Goal: Find specific page/section: Find specific page/section

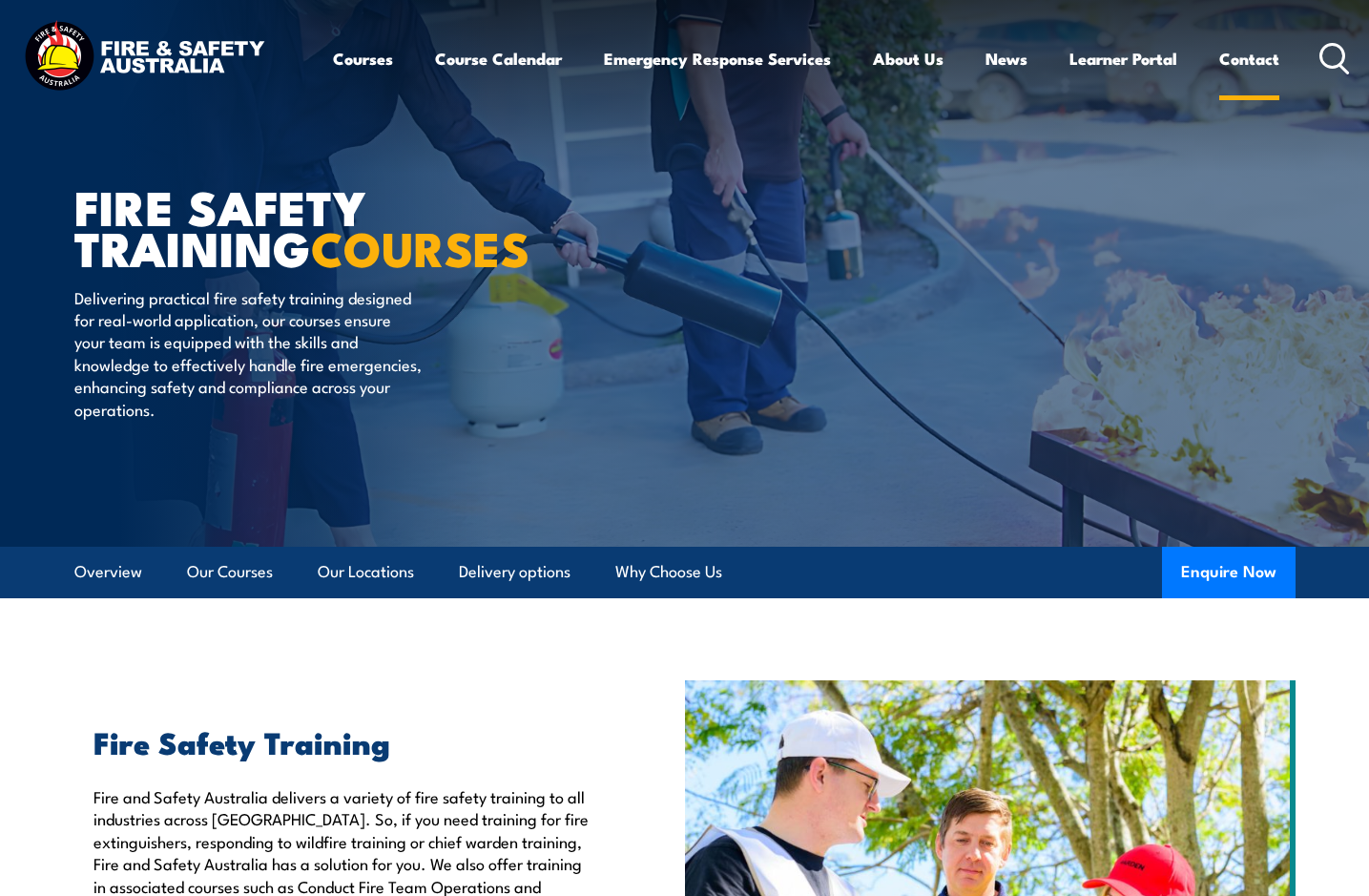
click at [1262, 53] on link "Contact" at bounding box center [1248, 58] width 60 height 50
click at [1234, 55] on link "Contact" at bounding box center [1248, 58] width 60 height 50
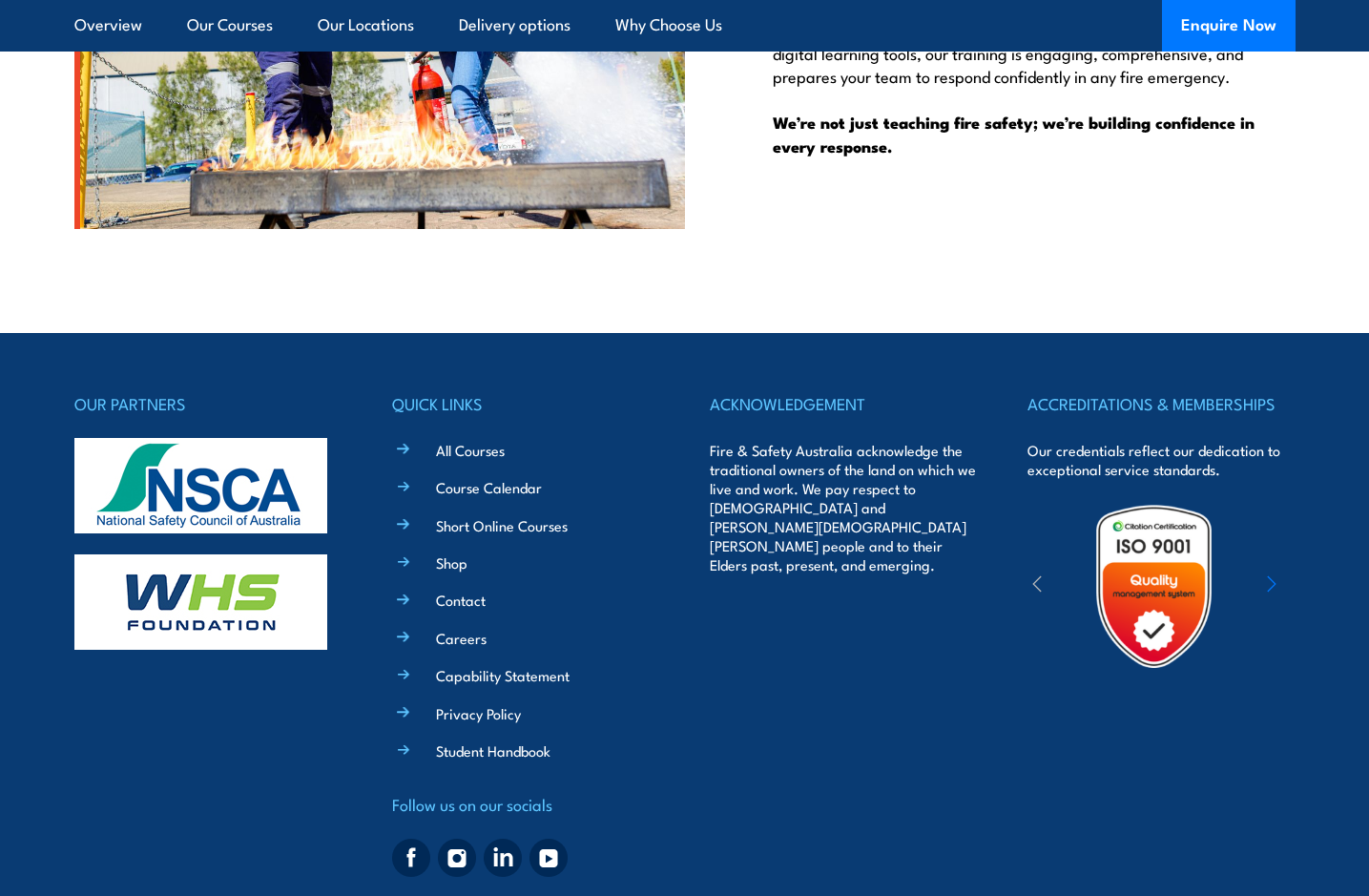
scroll to position [5020, 0]
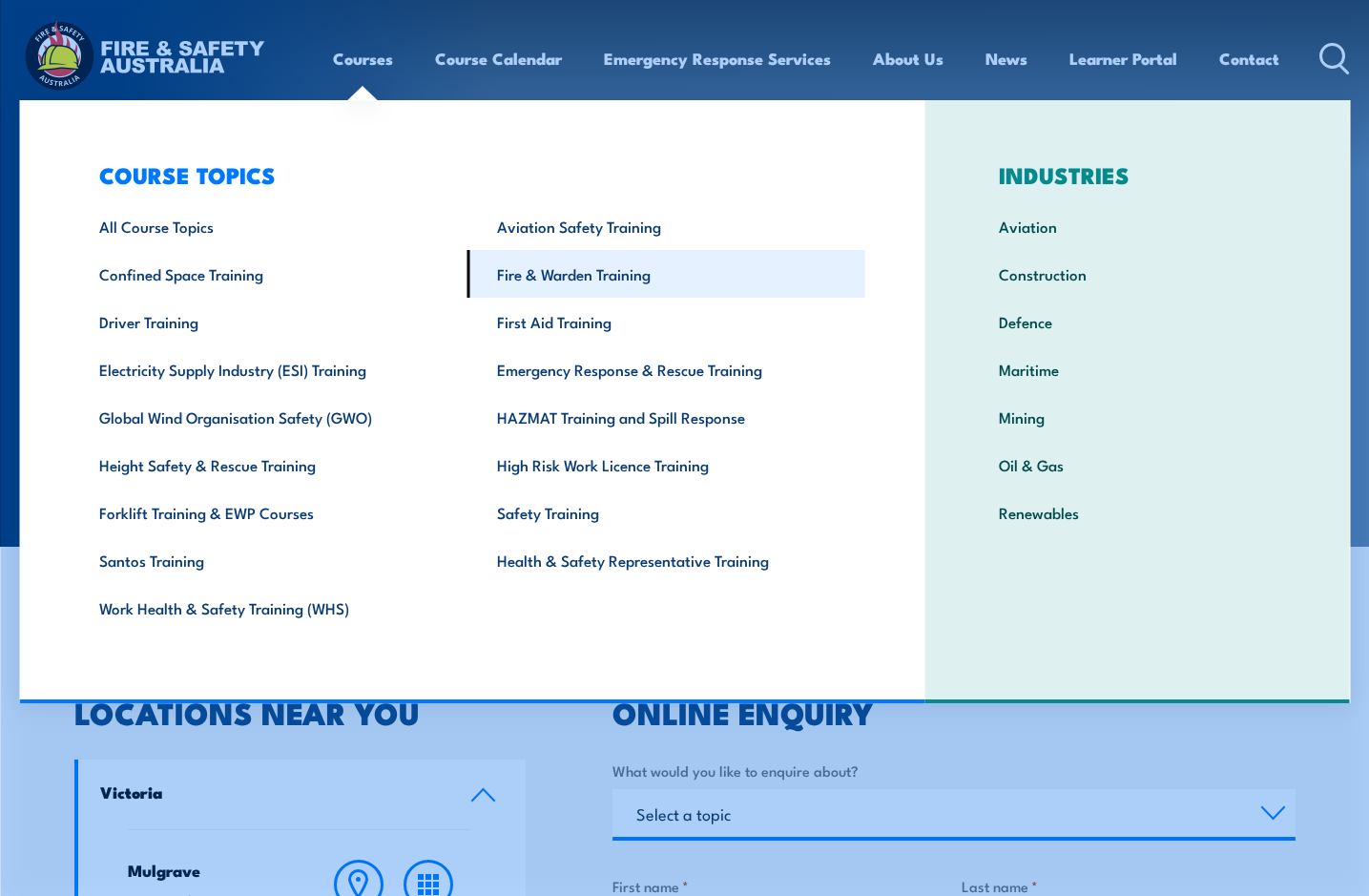
click at [588, 272] on link "Fire & Warden Training" at bounding box center [666, 274] width 398 height 47
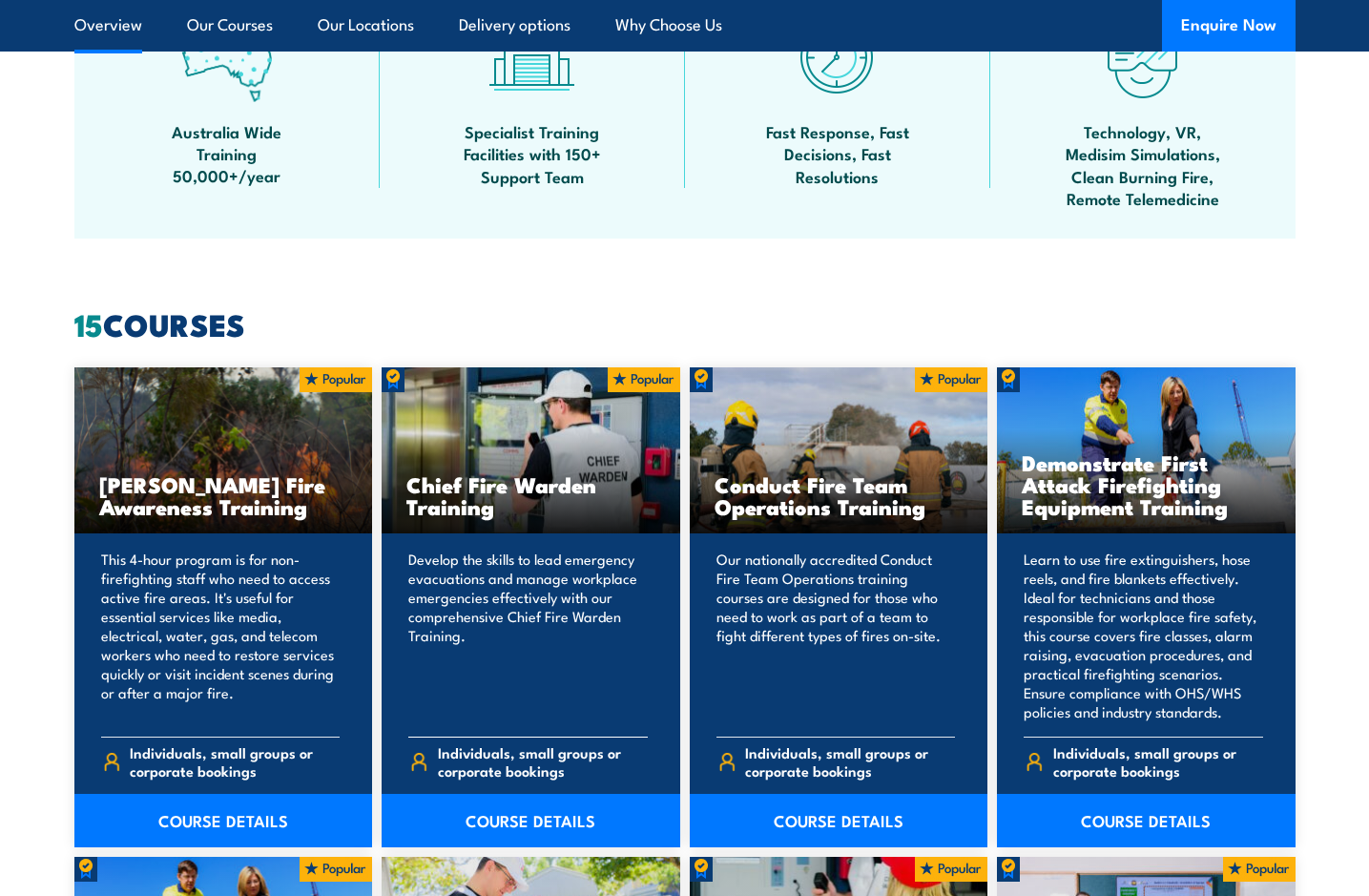
scroll to position [1459, 0]
